Goal: Task Accomplishment & Management: Manage account settings

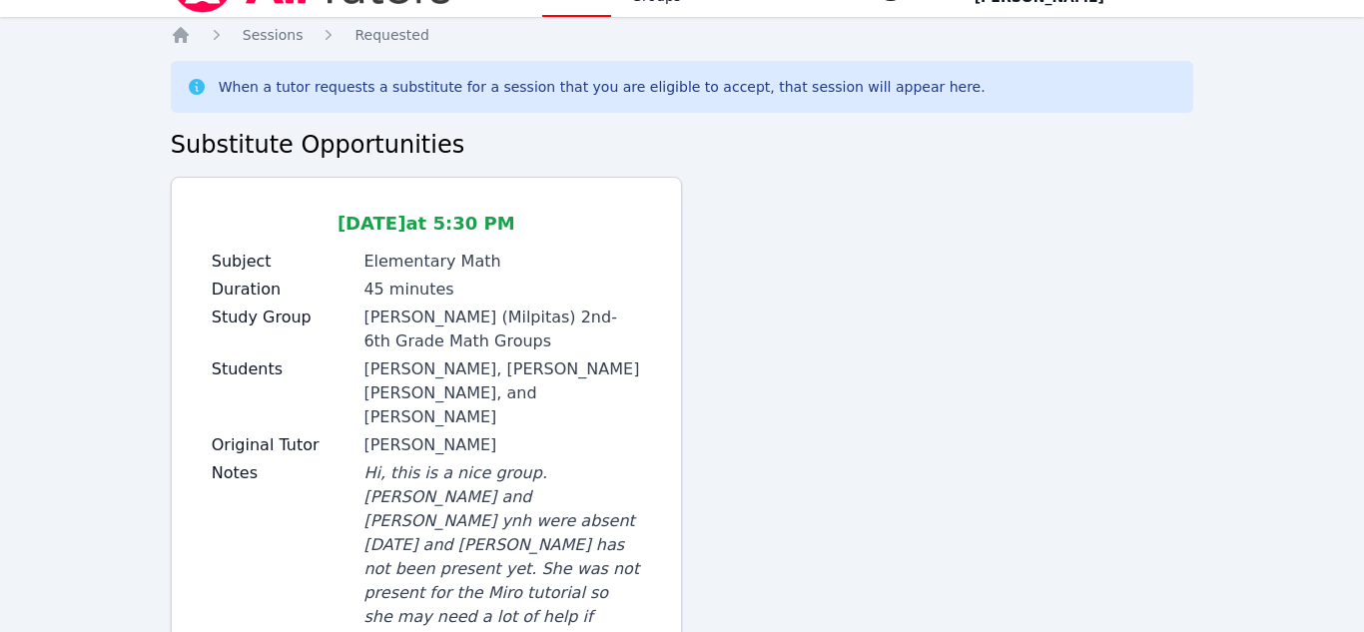
scroll to position [340, 0]
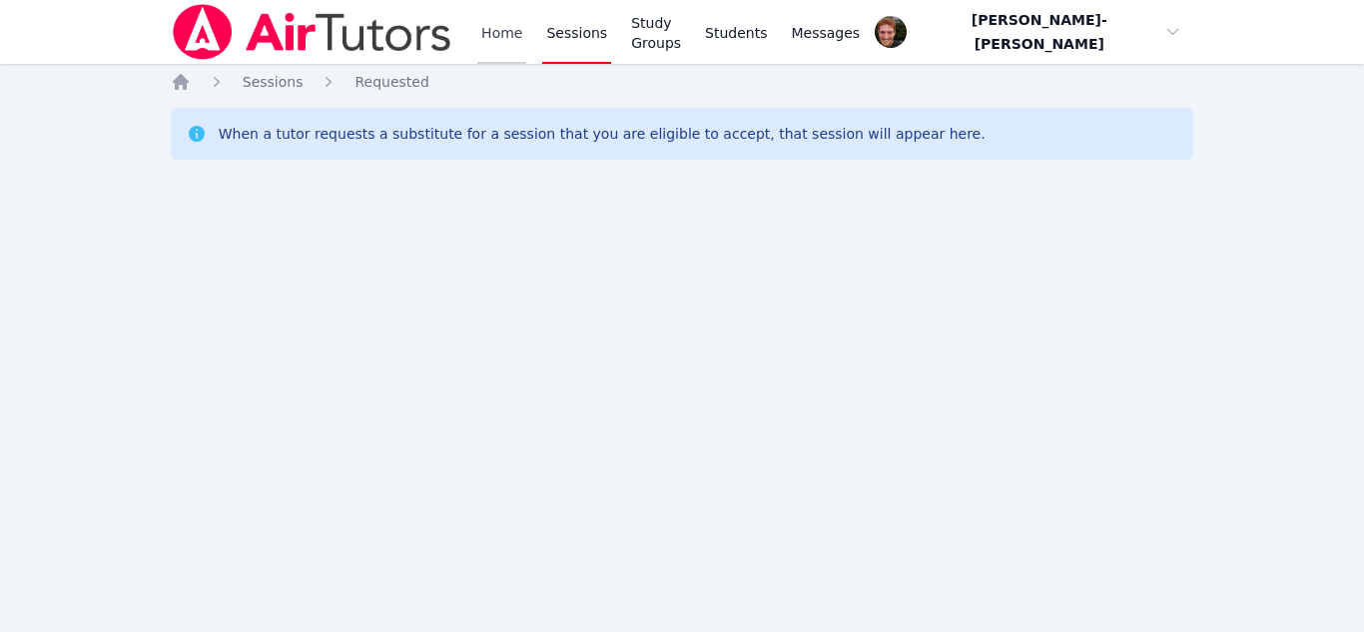
click at [512, 36] on link "Home" at bounding box center [501, 32] width 49 height 64
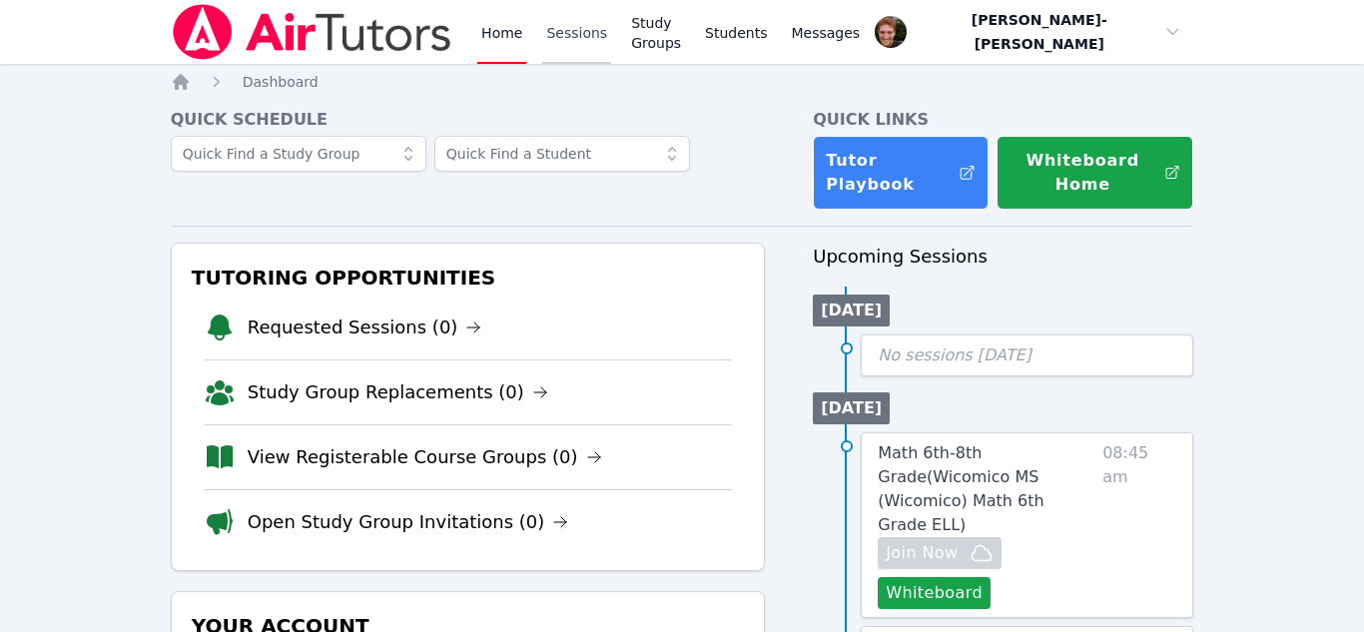
click at [581, 41] on link "Sessions" at bounding box center [576, 32] width 69 height 64
